Goal: Information Seeking & Learning: Learn about a topic

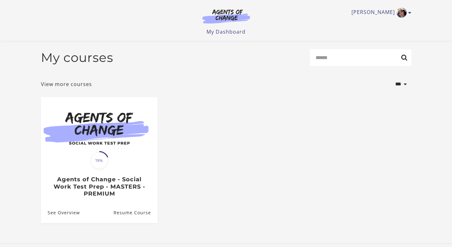
scroll to position [44, 0]
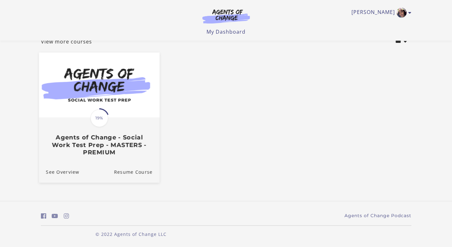
click at [117, 139] on h3 "Agents of Change - Social Work Test Prep - MASTERS - PREMIUM" at bounding box center [99, 145] width 107 height 22
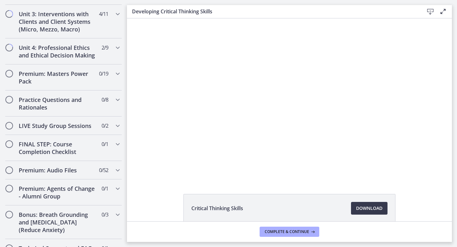
scroll to position [553, 0]
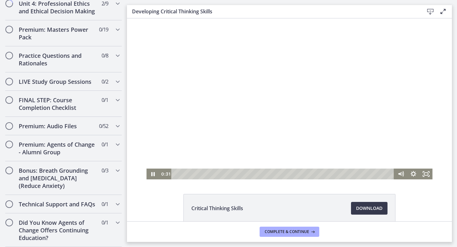
click at [353, 101] on div at bounding box center [289, 98] width 286 height 161
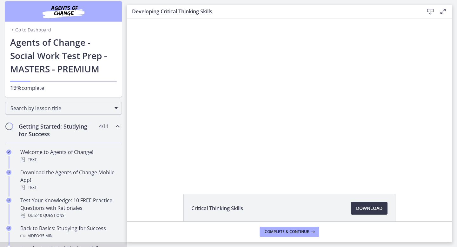
scroll to position [0, 0]
